Goal: Use online tool/utility: Use online tool/utility

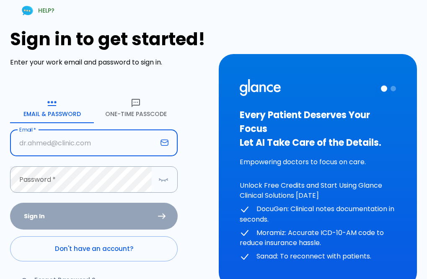
click at [87, 151] on input "text" at bounding box center [83, 143] width 147 height 26
type input "[EMAIL_ADDRESS][DOMAIN_NAME]"
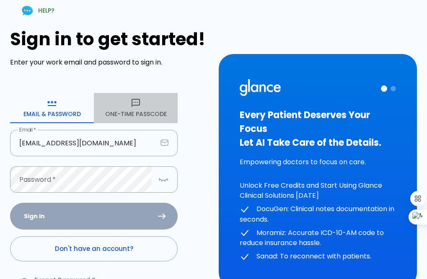
click at [134, 111] on button "One-Time Passcode" at bounding box center [136, 108] width 84 height 30
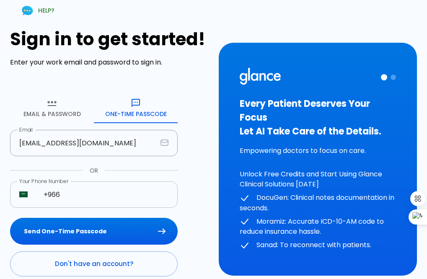
click at [71, 198] on input "+966" at bounding box center [105, 195] width 143 height 26
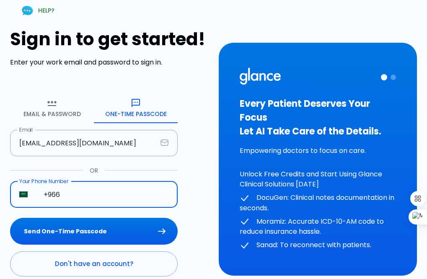
type input "[PHONE_NUMBER]"
click at [91, 232] on button "Send One-Time Passcode" at bounding box center [94, 231] width 168 height 27
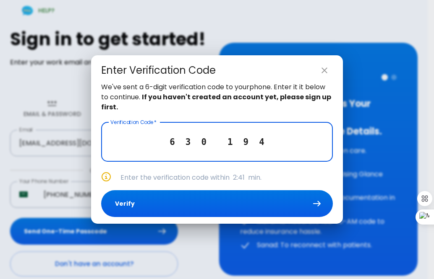
type input "6 3 0 1 9 4"
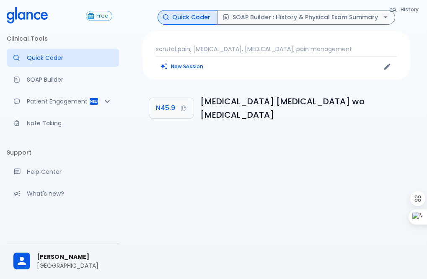
click at [183, 67] on button "New Session" at bounding box center [182, 66] width 52 height 12
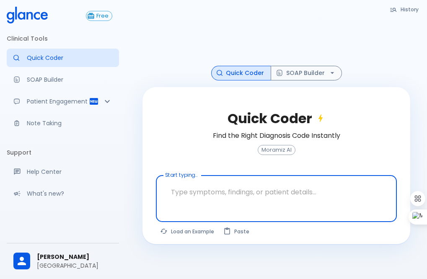
click at [215, 195] on textarea at bounding box center [276, 192] width 229 height 26
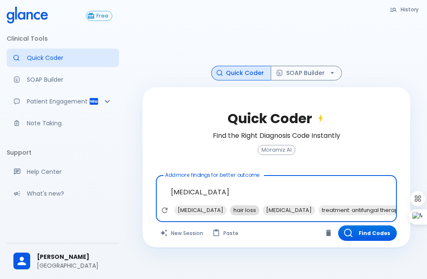
click at [235, 209] on span "hair loss" at bounding box center [244, 211] width 29 height 10
click at [235, 209] on span "[MEDICAL_DATA]" at bounding box center [256, 211] width 52 height 10
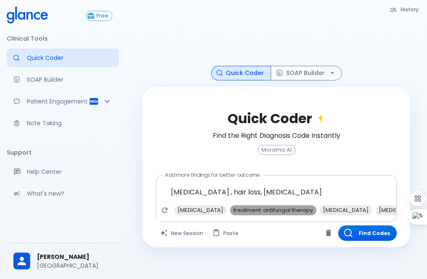
click at [268, 210] on span "treatment: antifungal therapy" at bounding box center [273, 211] width 86 height 10
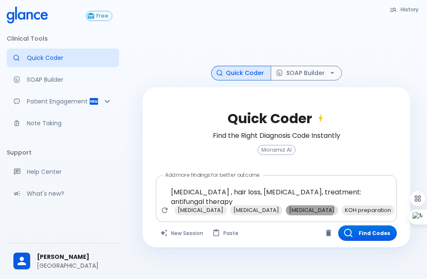
click at [286, 207] on span "[MEDICAL_DATA]" at bounding box center [312, 211] width 52 height 10
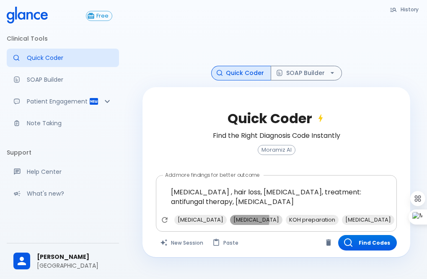
click at [237, 218] on span "[MEDICAL_DATA]" at bounding box center [256, 220] width 52 height 10
type textarea "[MEDICAL_DATA] , hair loss, [MEDICAL_DATA], treatment: antifungal therapy, [MED…"
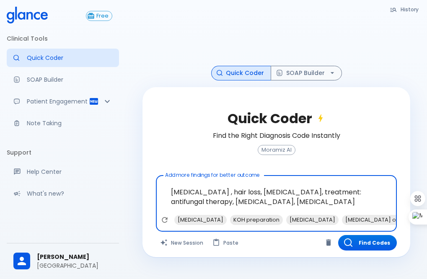
scroll to position [20, 0]
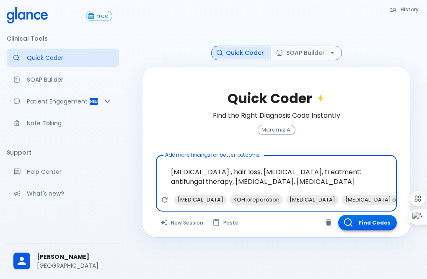
click at [362, 227] on button "Find Codes" at bounding box center [367, 223] width 59 height 16
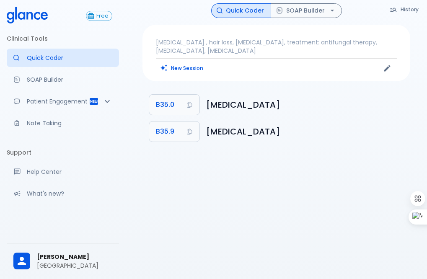
scroll to position [0, 0]
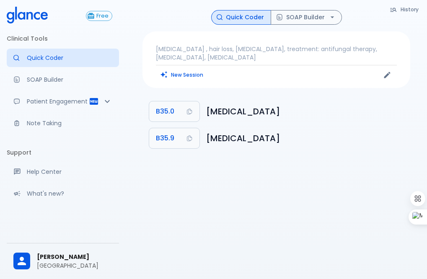
click at [310, 8] on div "History Quick Coder SOAP Builder [MEDICAL_DATA] , hair loss, [MEDICAL_DATA], tr…" at bounding box center [277, 149] width 302 height 299
click at [309, 16] on button "SOAP Builder" at bounding box center [306, 17] width 71 height 15
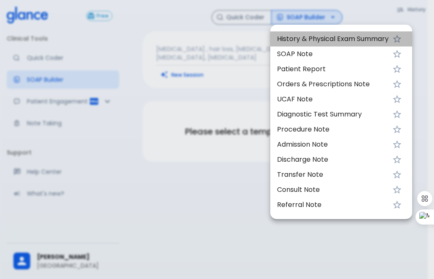
click at [312, 38] on span "History & Physical Exam Summary" at bounding box center [333, 39] width 112 height 10
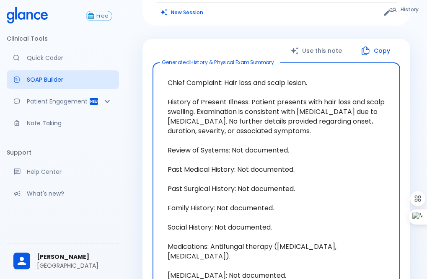
scroll to position [84, 0]
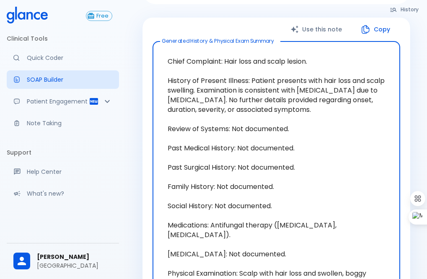
drag, startPoint x: 190, startPoint y: 101, endPoint x: 247, endPoint y: 78, distance: 61.7
click at [247, 78] on textarea "Chief Complaint: Hair loss and scalp lesion. History of Present Illness: Patien…" at bounding box center [277, 177] width 236 height 258
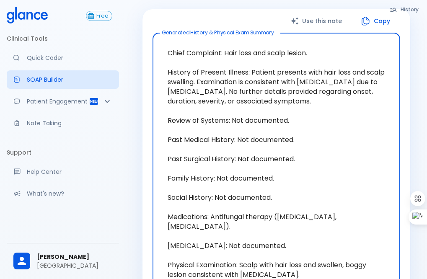
scroll to position [0, 0]
